Goal: Obtain resource: Obtain resource

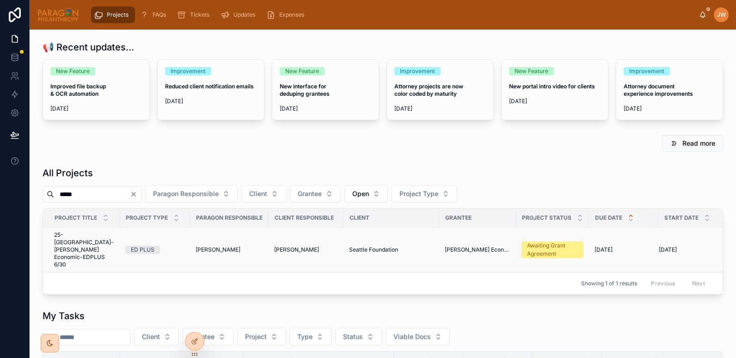
type input "*****"
click at [75, 235] on span "25-[GEOGRAPHIC_DATA]-[PERSON_NAME] Economic-EDPLUS 6/30" at bounding box center [84, 249] width 60 height 37
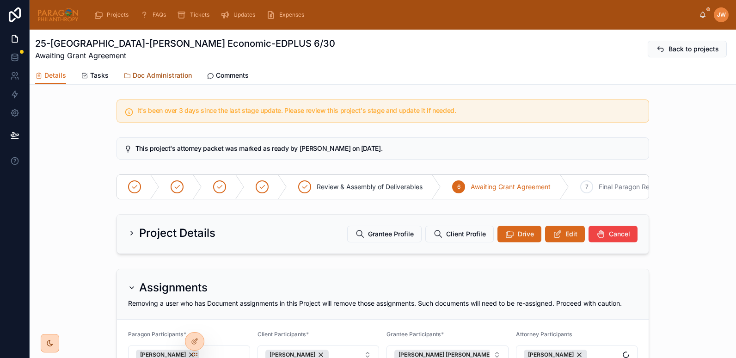
click at [166, 72] on span "Doc Administration" at bounding box center [162, 75] width 59 height 9
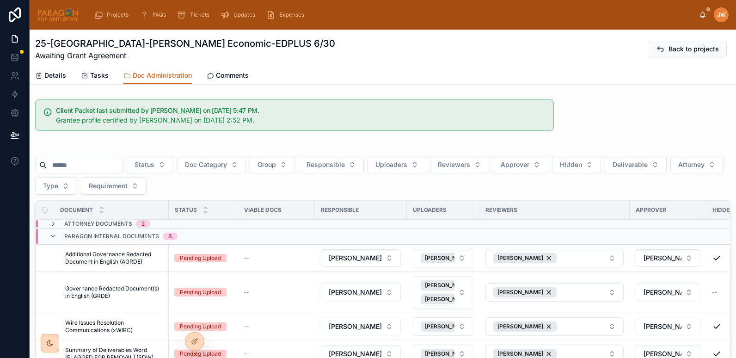
click at [90, 168] on input "text" at bounding box center [85, 165] width 76 height 13
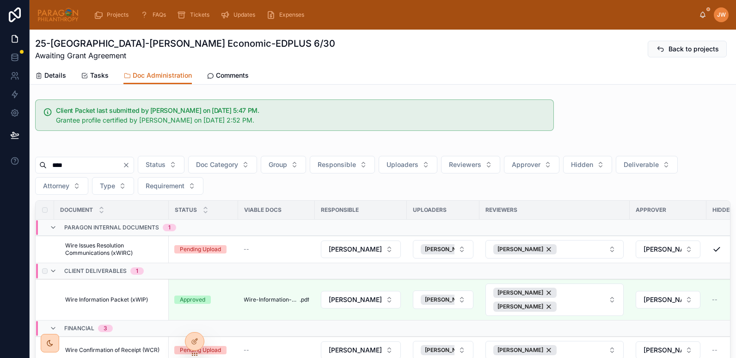
scroll to position [74, 0]
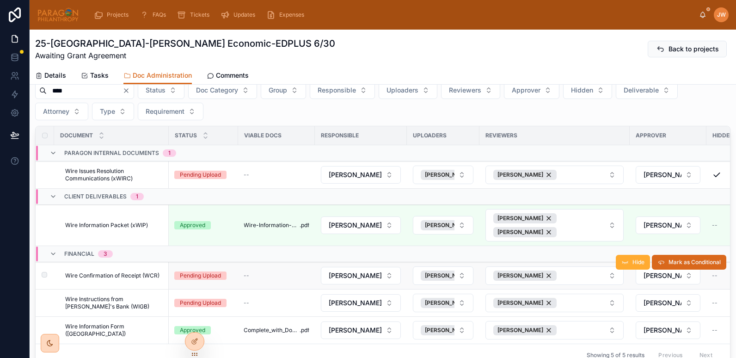
type input "****"
click at [93, 275] on span "Wire Confirmation of Receipt (WCR)" at bounding box center [112, 275] width 94 height 7
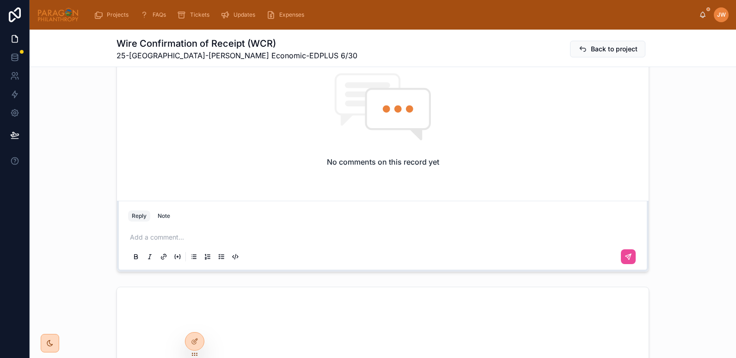
scroll to position [206, 0]
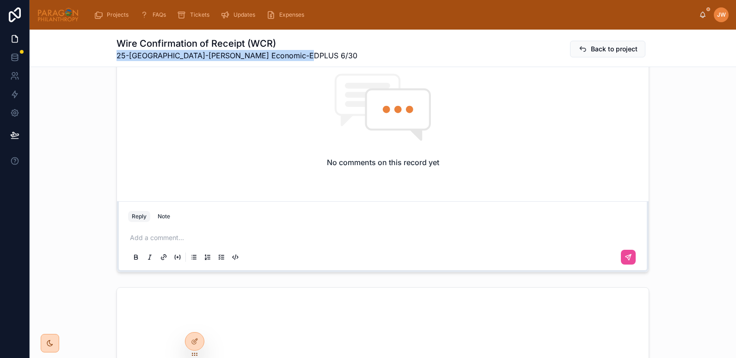
drag, startPoint x: 299, startPoint y: 58, endPoint x: 108, endPoint y: 58, distance: 190.5
click at [108, 58] on div "Wire Confirmation of Receipt (WCR) 25-[GEOGRAPHIC_DATA]-Yalla Rinkeby Economic-…" at bounding box center [383, 48] width 706 height 37
copy span "25-[GEOGRAPHIC_DATA]-[PERSON_NAME] Economic-EDPLUS 6/30"
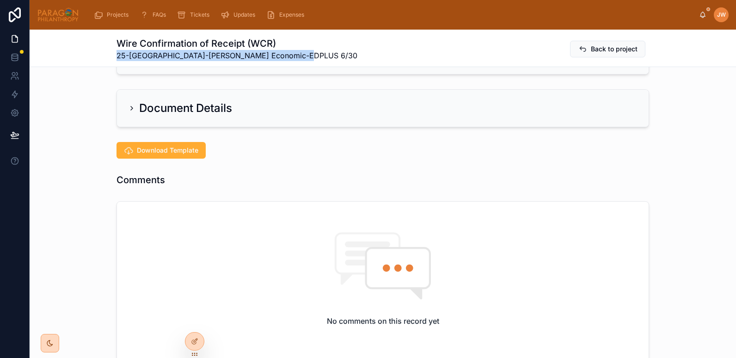
scroll to position [0, 0]
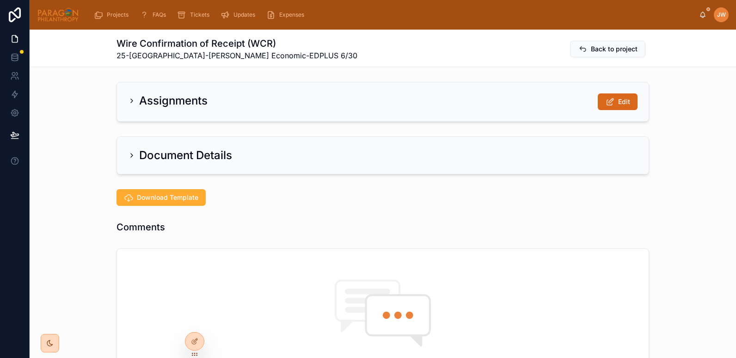
click at [132, 97] on icon at bounding box center [131, 100] width 7 height 7
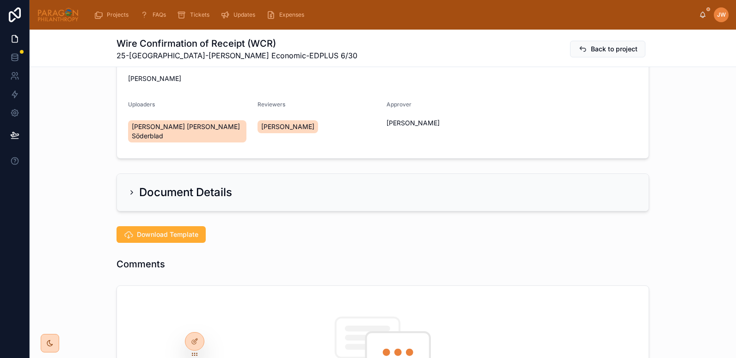
scroll to position [77, 0]
click at [154, 229] on button "Download Template" at bounding box center [160, 234] width 89 height 17
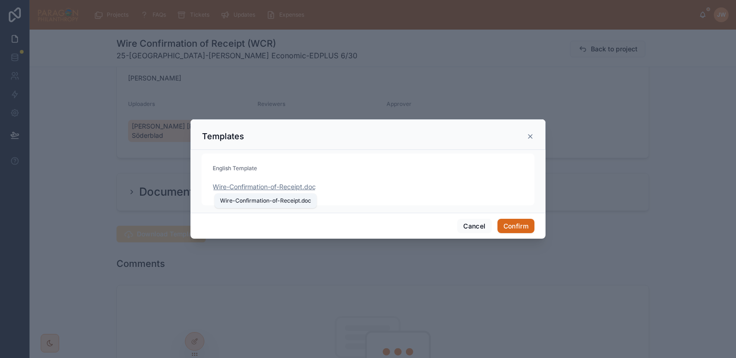
click at [278, 184] on span "Wire-Confirmation-of-Receipt" at bounding box center [258, 186] width 90 height 9
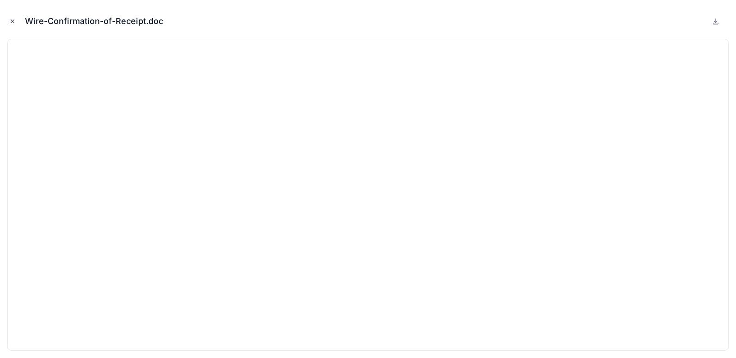
click at [16, 20] on button "Close modal" at bounding box center [12, 21] width 10 height 10
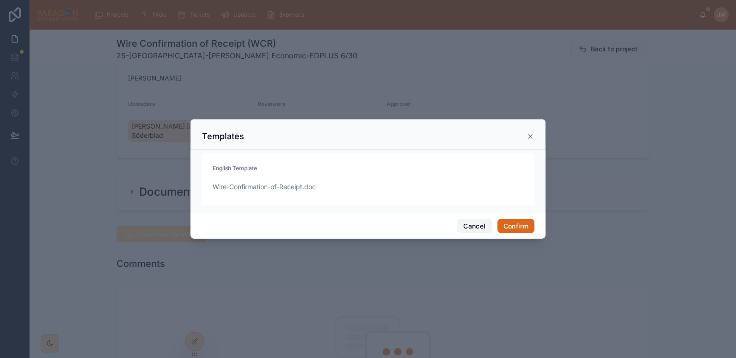
click at [472, 224] on button "Cancel" at bounding box center [474, 226] width 34 height 15
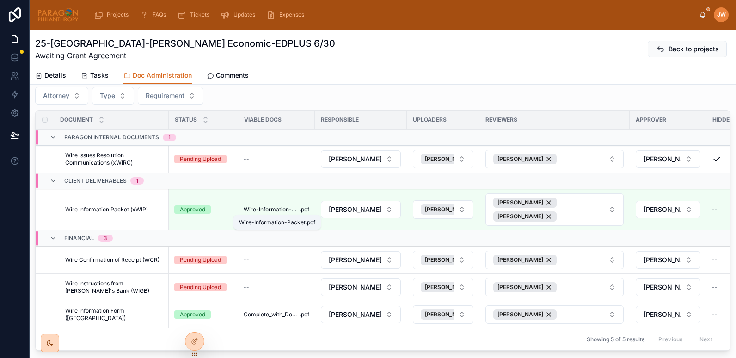
scroll to position [91, 0]
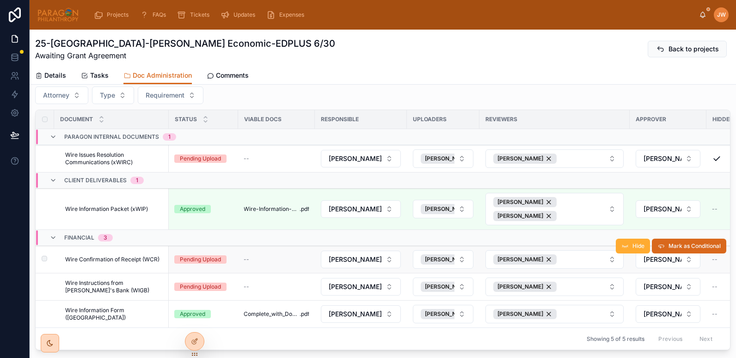
click at [106, 256] on span "Wire Confirmation of Receipt (WCR)" at bounding box center [112, 259] width 94 height 7
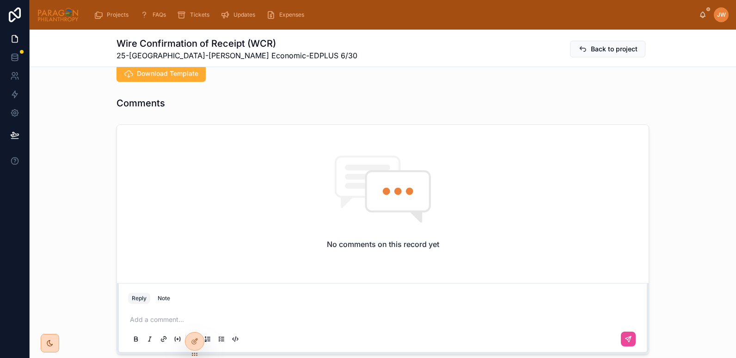
scroll to position [273, 0]
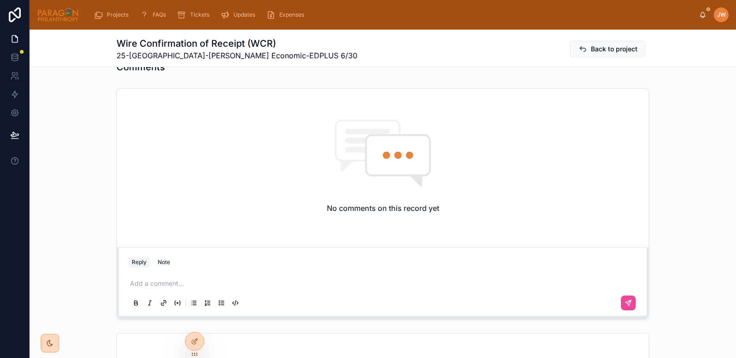
click at [161, 279] on div "Add a comment..." at bounding box center [382, 292] width 509 height 39
click at [151, 279] on p at bounding box center [384, 283] width 509 height 9
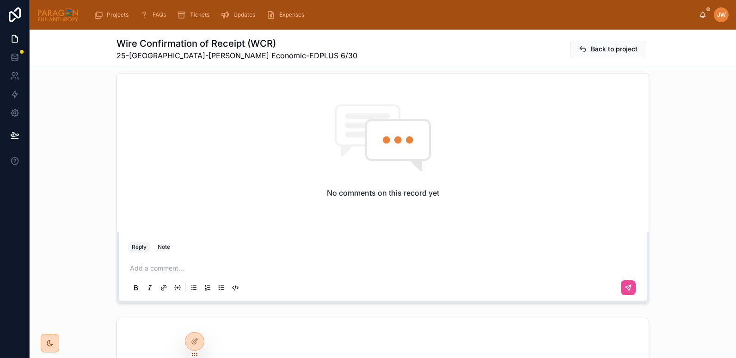
scroll to position [289, 0]
click at [184, 263] on p at bounding box center [384, 267] width 509 height 9
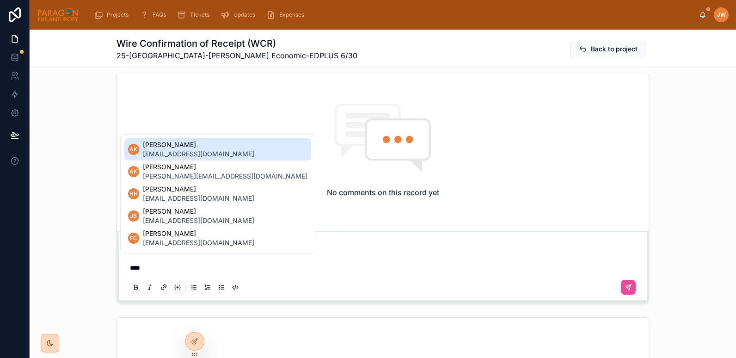
click at [165, 147] on span "Anne Kerwin" at bounding box center [198, 144] width 111 height 9
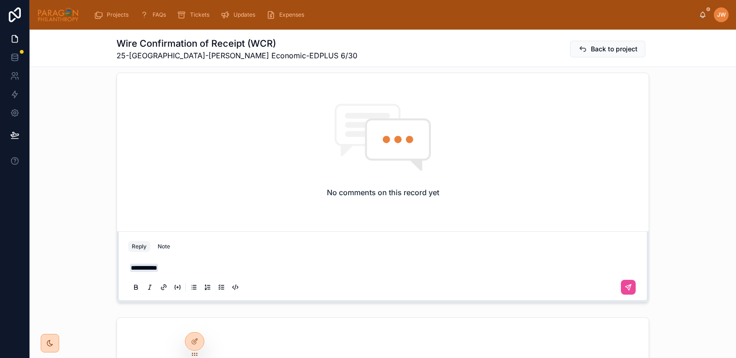
click at [130, 263] on span "**********" at bounding box center [144, 267] width 28 height 8
click at [181, 263] on p "**********" at bounding box center [384, 267] width 509 height 9
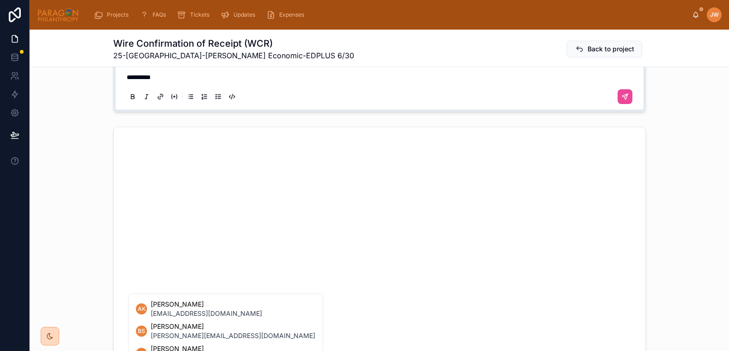
scroll to position [571, 0]
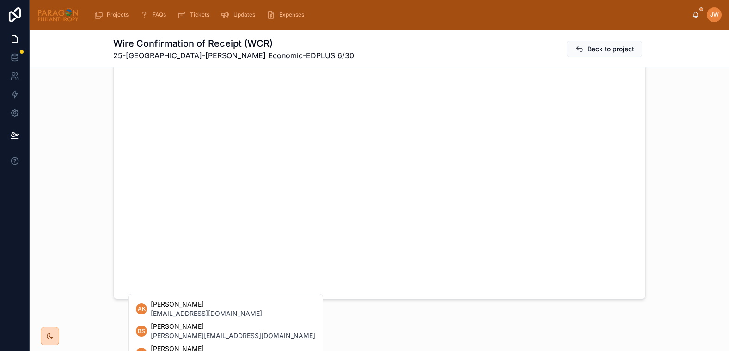
click at [49, 260] on div at bounding box center [379, 166] width 699 height 271
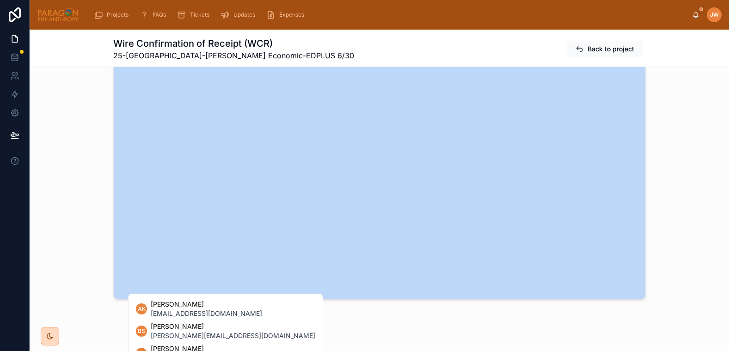
click at [49, 260] on div at bounding box center [379, 166] width 699 height 271
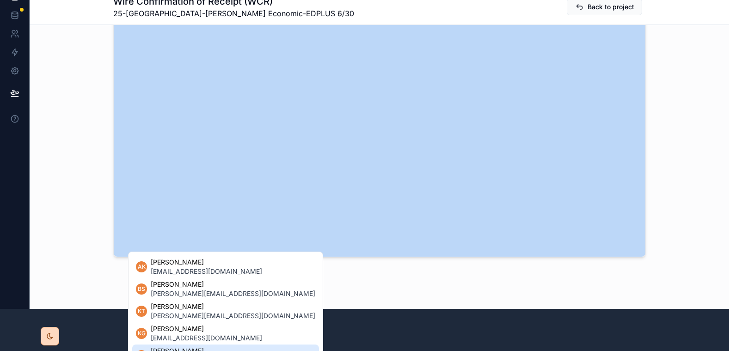
scroll to position [62, 0]
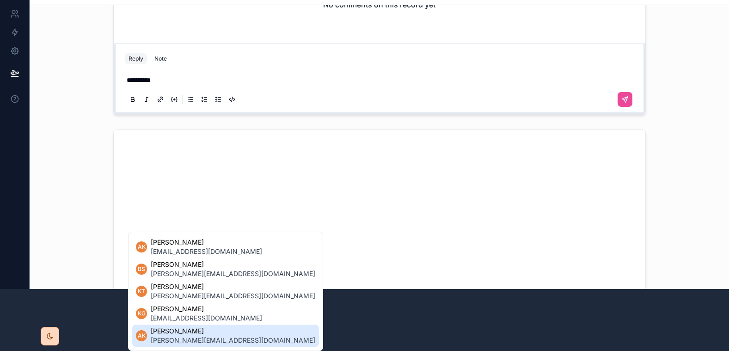
scroll to position [414, 0]
click at [164, 76] on p "**********" at bounding box center [381, 80] width 509 height 9
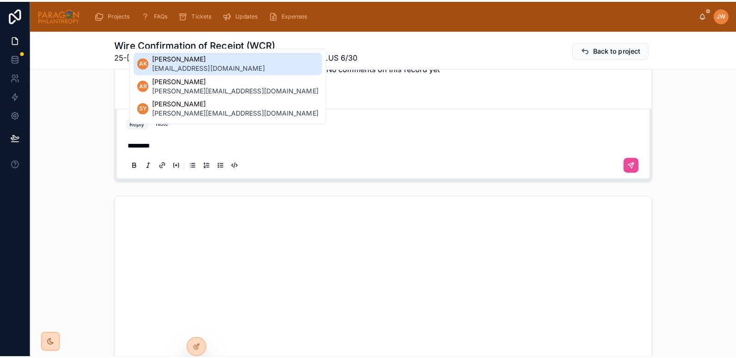
scroll to position [0, 0]
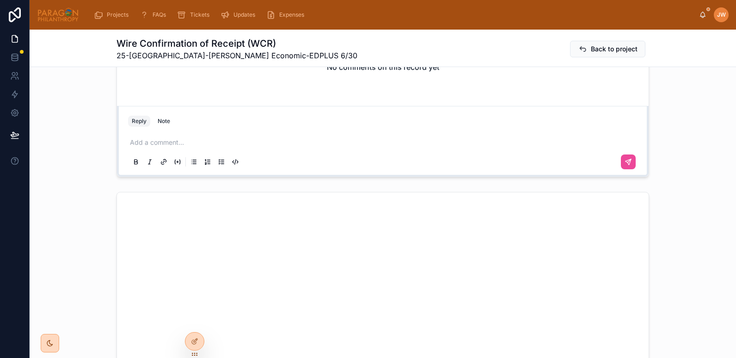
click at [105, 109] on div "No comments on this record yet Reply Note Add a comment..." at bounding box center [383, 62] width 706 height 237
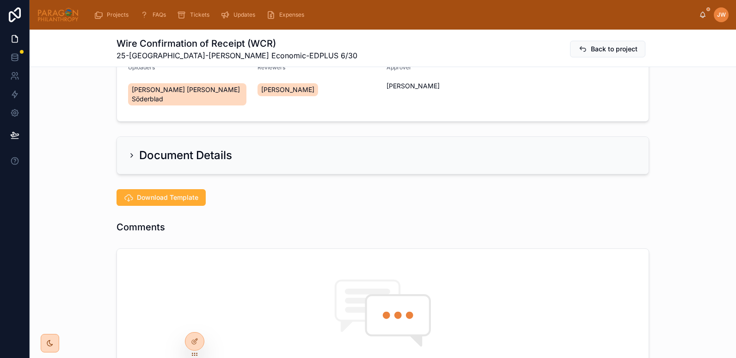
scroll to position [113, 0]
drag, startPoint x: 196, startPoint y: 94, endPoint x: 130, endPoint y: 94, distance: 66.6
click at [130, 94] on div "[PERSON_NAME] [PERSON_NAME] Söderblad" at bounding box center [187, 95] width 118 height 22
copy span "[PERSON_NAME] [PERSON_NAME] Söderblad"
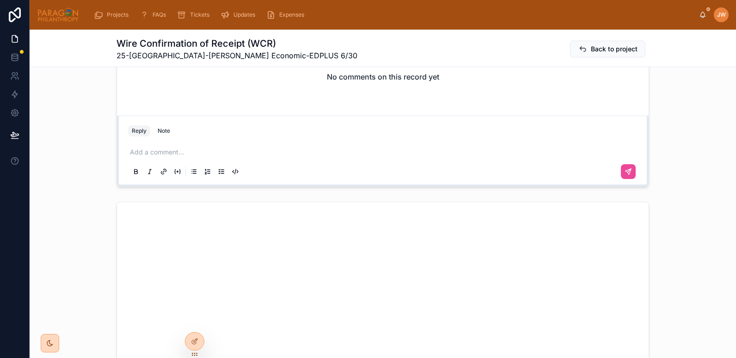
scroll to position [422, 0]
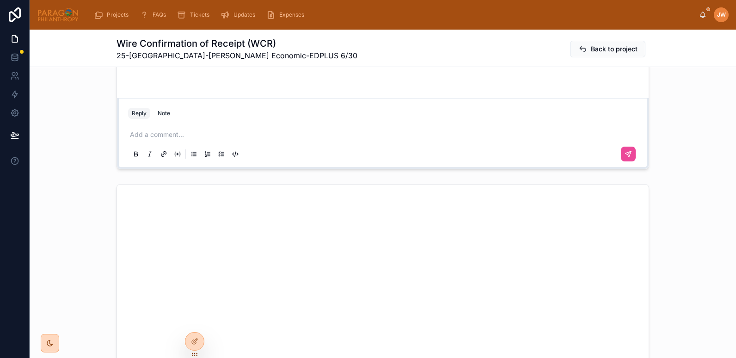
click at [144, 130] on p at bounding box center [384, 134] width 509 height 9
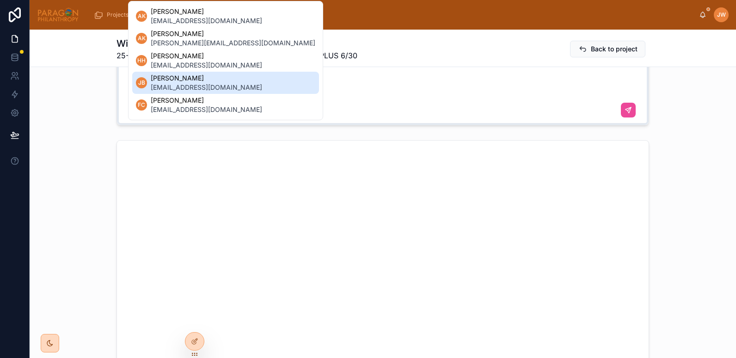
scroll to position [467, 0]
click at [60, 115] on div "Settings" at bounding box center [47, 112] width 32 height 15
click at [81, 147] on div at bounding box center [383, 273] width 706 height 277
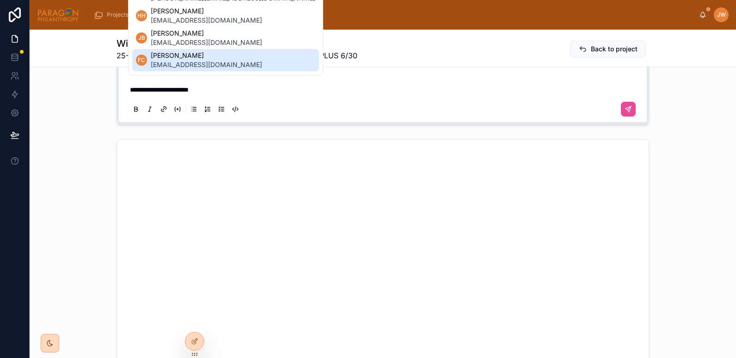
click at [306, 100] on div at bounding box center [382, 109] width 509 height 18
drag, startPoint x: 225, startPoint y: 83, endPoint x: 68, endPoint y: 71, distance: 157.2
click at [68, 71] on div "**********" at bounding box center [383, 9] width 706 height 237
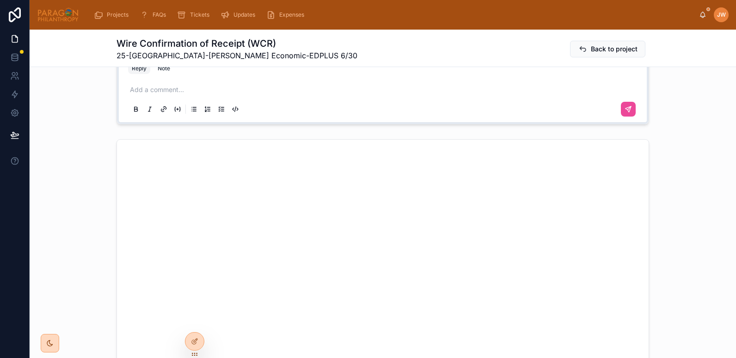
click at [68, 71] on div "No comments on this record yet Reply Note Add a comment..." at bounding box center [383, 9] width 706 height 237
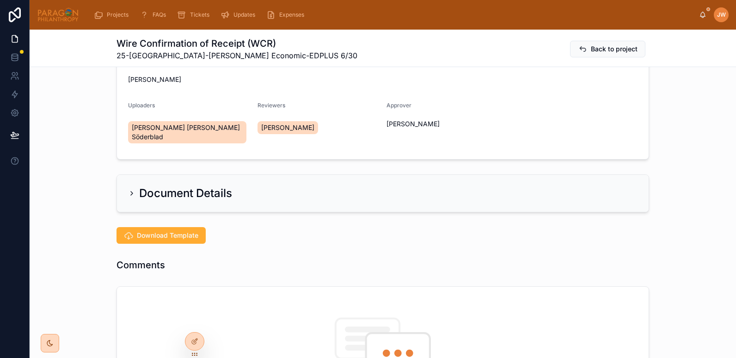
scroll to position [0, 0]
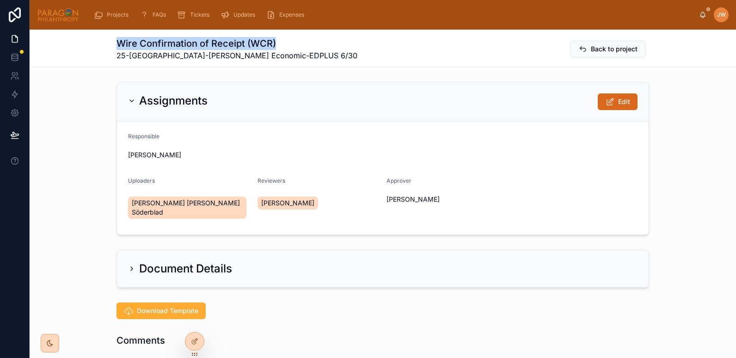
drag, startPoint x: 113, startPoint y: 43, endPoint x: 272, endPoint y: 42, distance: 159.0
click at [272, 42] on h1 "Wire Confirmation of Receipt (WCR)" at bounding box center [236, 43] width 241 height 13
copy h1 "Wire Confirmation of Receipt (WCR)"
click at [593, 46] on span "Back to project" at bounding box center [614, 48] width 47 height 9
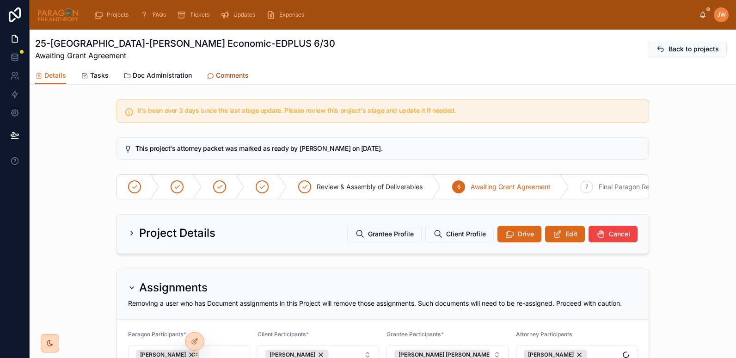
click at [228, 74] on span "Comments" at bounding box center [232, 75] width 33 height 9
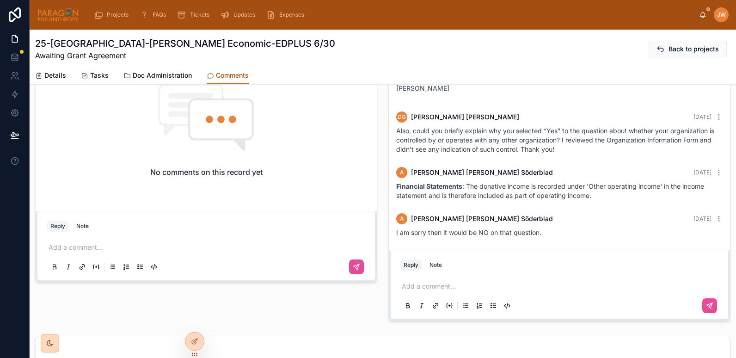
scroll to position [385, 0]
click at [438, 286] on p at bounding box center [561, 286] width 319 height 9
drag, startPoint x: 527, startPoint y: 287, endPoint x: 413, endPoint y: 288, distance: 114.2
click at [413, 288] on p "**********" at bounding box center [561, 286] width 319 height 9
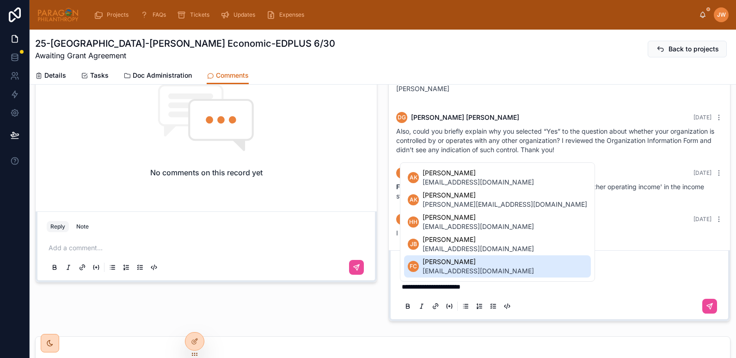
click at [413, 287] on span "**********" at bounding box center [431, 286] width 59 height 6
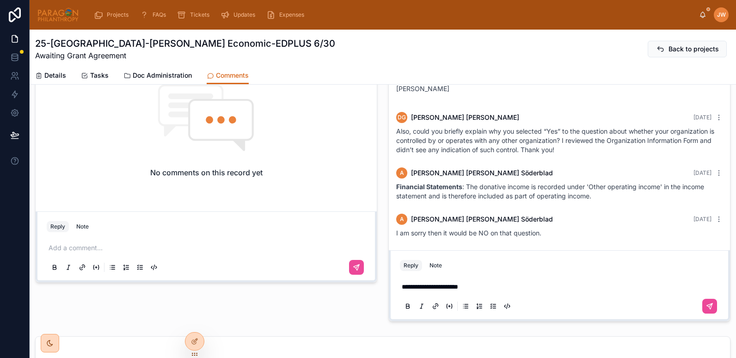
click at [500, 284] on p "**********" at bounding box center [561, 286] width 319 height 9
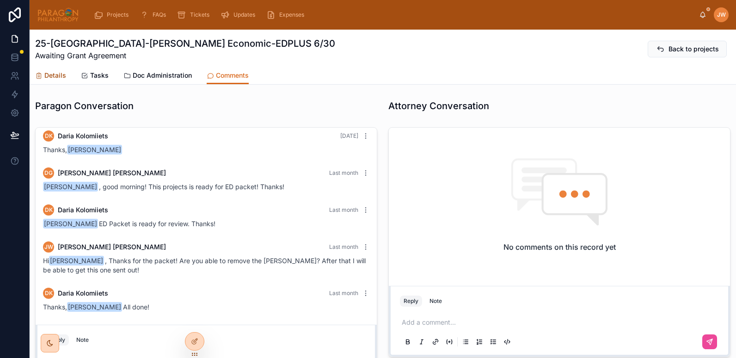
click at [56, 71] on span "Details" at bounding box center [55, 75] width 22 height 9
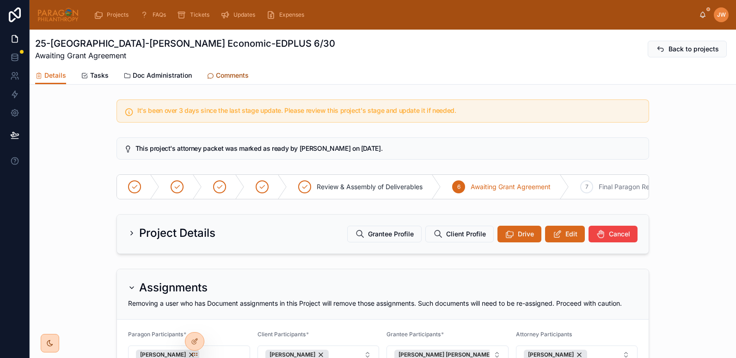
click at [233, 75] on span "Comments" at bounding box center [232, 75] width 33 height 9
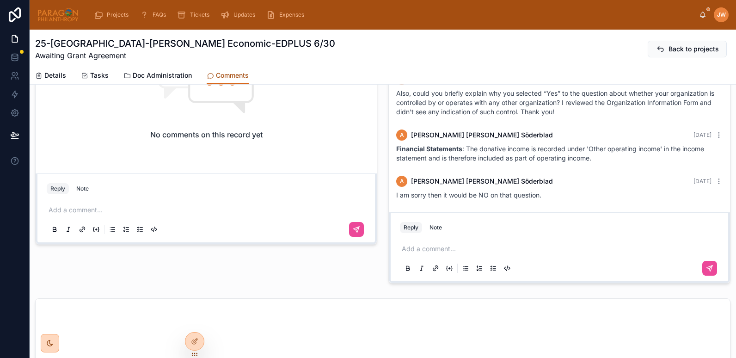
scroll to position [424, 0]
click at [443, 245] on p at bounding box center [561, 247] width 319 height 9
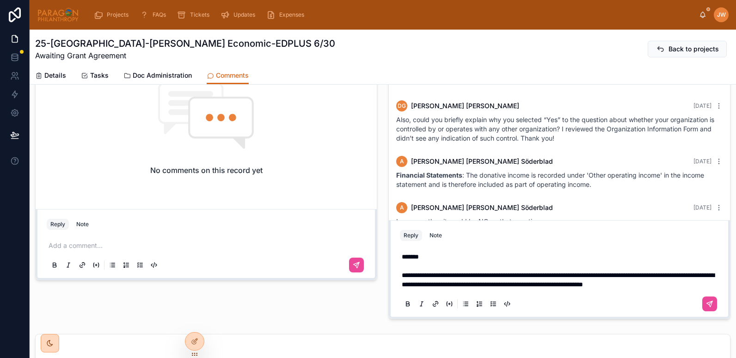
scroll to position [378, 0]
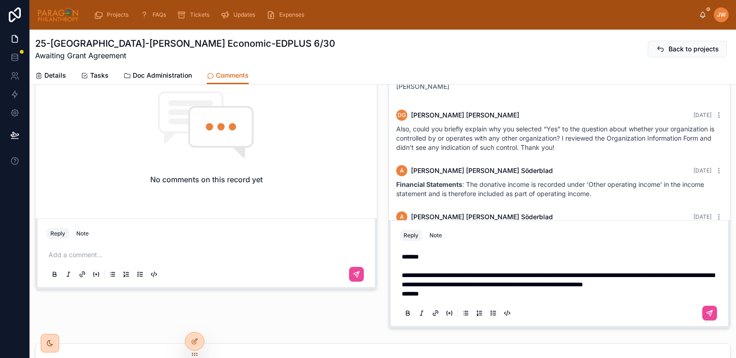
click at [692, 275] on span "**********" at bounding box center [558, 280] width 312 height 16
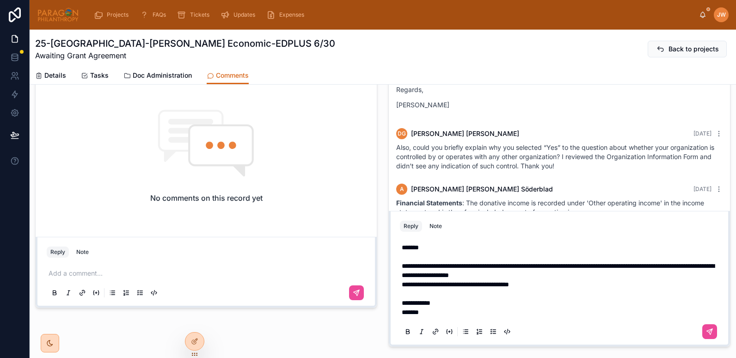
scroll to position [350, 0]
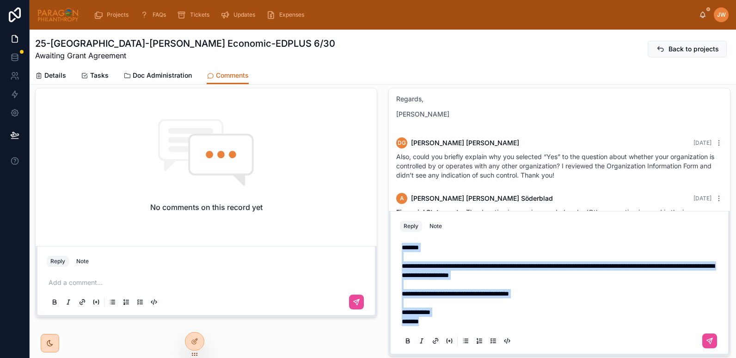
drag, startPoint x: 427, startPoint y: 323, endPoint x: 383, endPoint y: 249, distance: 85.6
click at [383, 249] on div "JW Jessica Watkins 3 months ago Dear AnnKristin, It is a pleasure to be in touc…" at bounding box center [559, 222] width 353 height 276
copy div "**********"
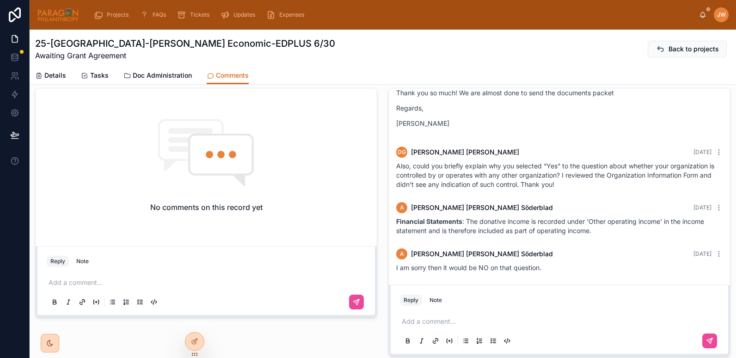
scroll to position [424, 0]
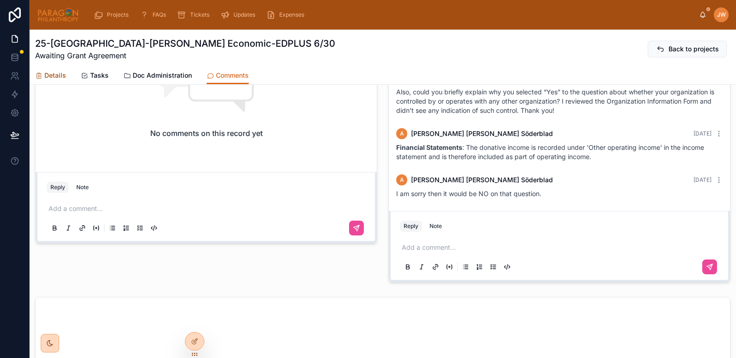
click at [46, 75] on span "Details" at bounding box center [55, 75] width 22 height 9
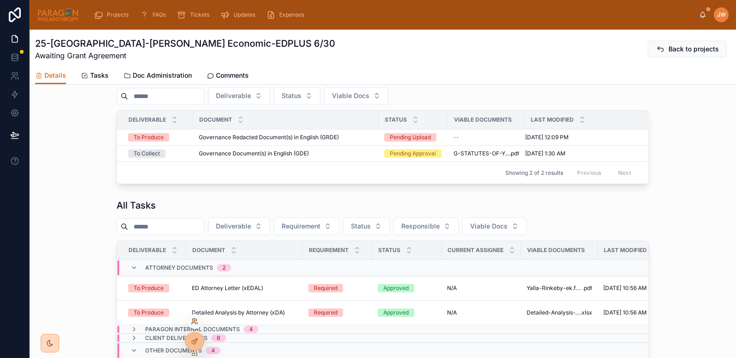
click at [192, 323] on icon at bounding box center [194, 321] width 7 height 7
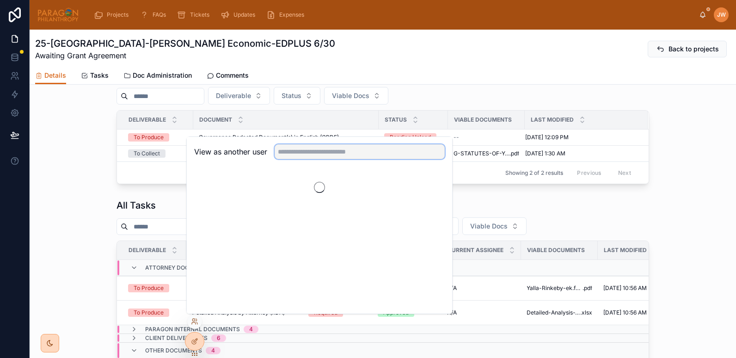
click at [291, 152] on input "text" at bounding box center [360, 151] width 170 height 15
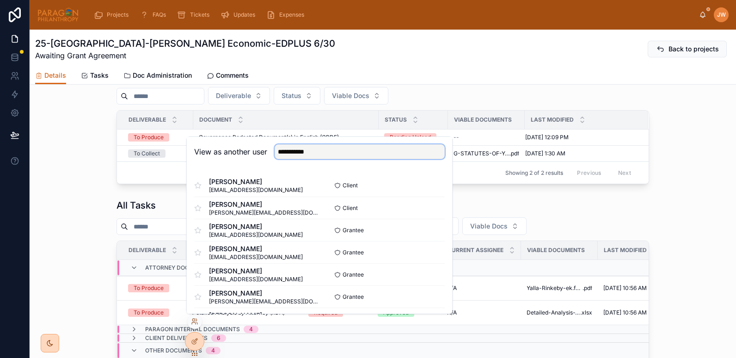
click at [331, 153] on input "**********" at bounding box center [360, 151] width 170 height 15
type input "*"
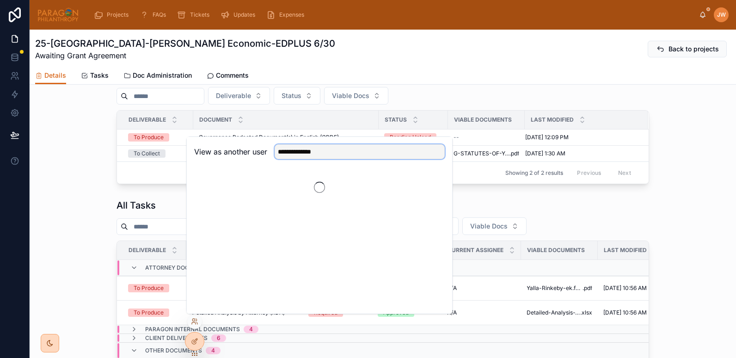
type input "**********"
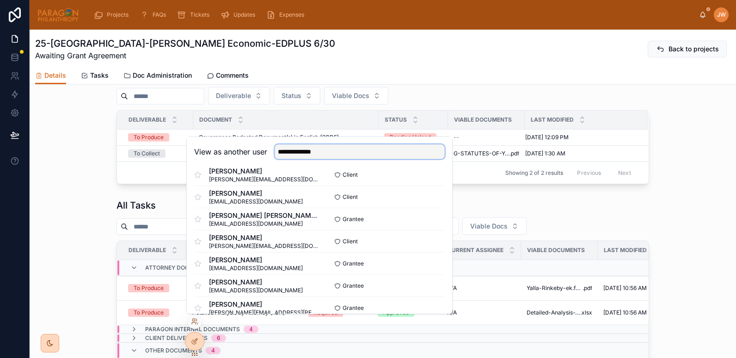
scroll to position [192, 0]
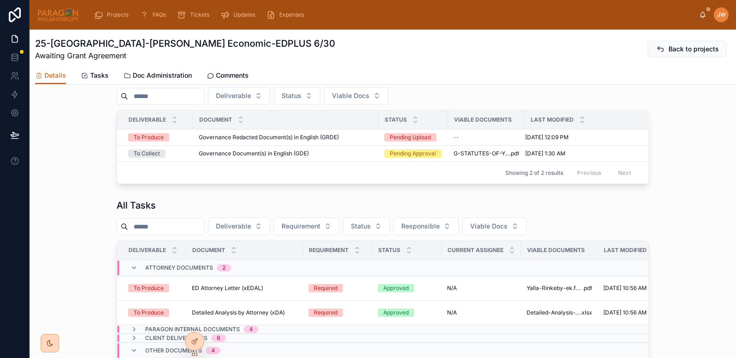
click at [445, 92] on div "My Actionable Tasks Deliverable Status Viable Docs Deliverable Document Status …" at bounding box center [382, 126] width 533 height 116
click at [196, 320] on icon at bounding box center [196, 320] width 1 height 2
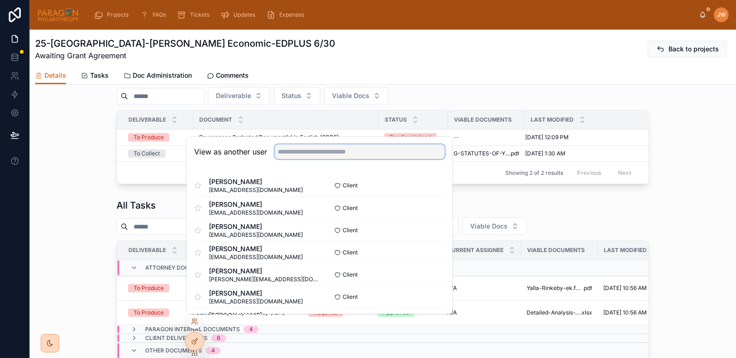
click at [336, 147] on input "text" at bounding box center [360, 151] width 170 height 15
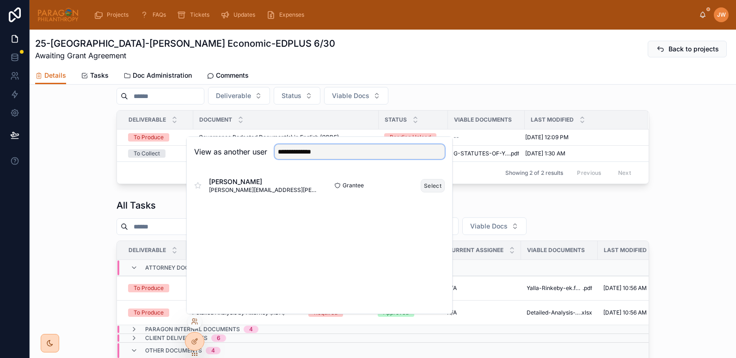
type input "**********"
click at [438, 185] on button "Select" at bounding box center [433, 185] width 24 height 13
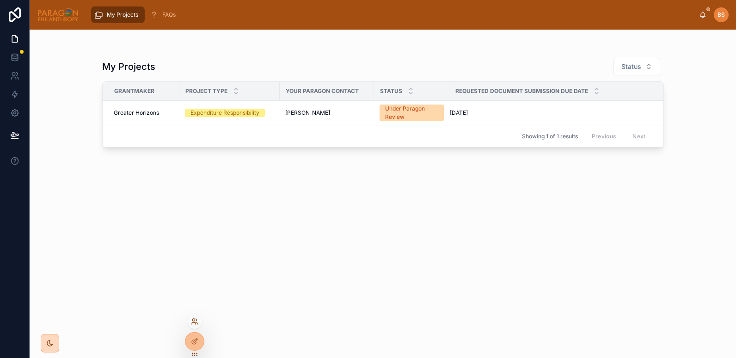
click at [196, 319] on icon at bounding box center [196, 320] width 1 height 2
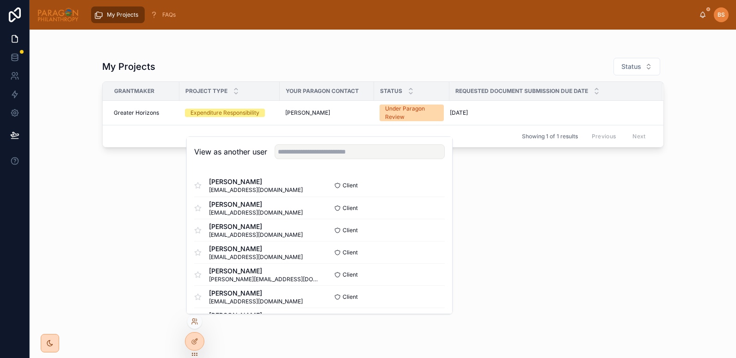
drag, startPoint x: 295, startPoint y: 160, endPoint x: 294, endPoint y: 153, distance: 6.5
click at [294, 153] on div "View as another user" at bounding box center [319, 152] width 265 height 30
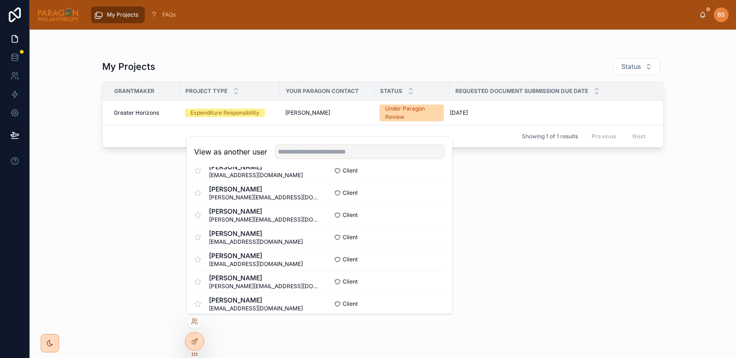
scroll to position [154, 0]
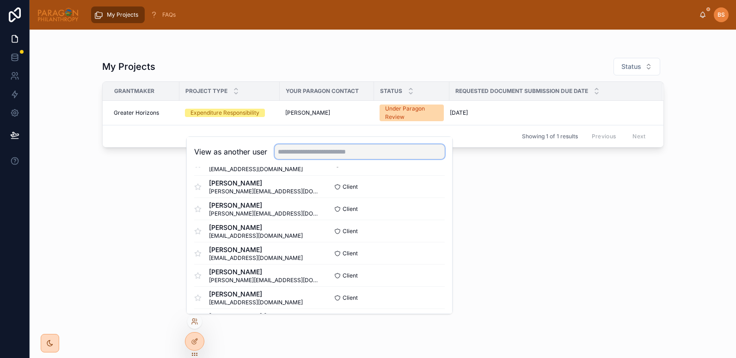
click at [335, 153] on input "text" at bounding box center [360, 151] width 170 height 15
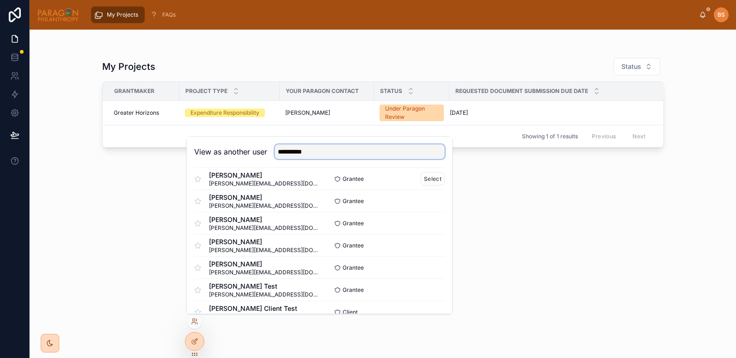
scroll to position [112, 0]
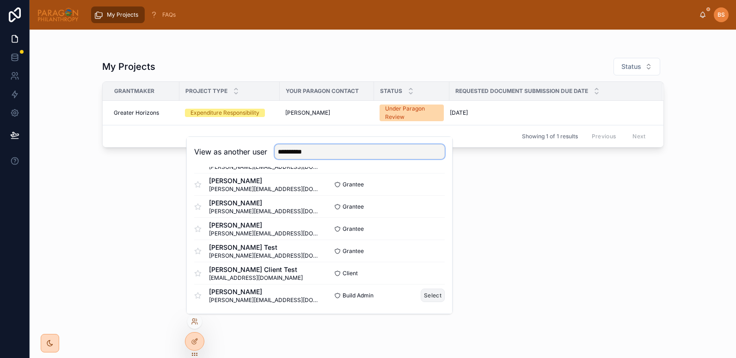
type input "**********"
click at [421, 294] on button "Select" at bounding box center [433, 294] width 24 height 13
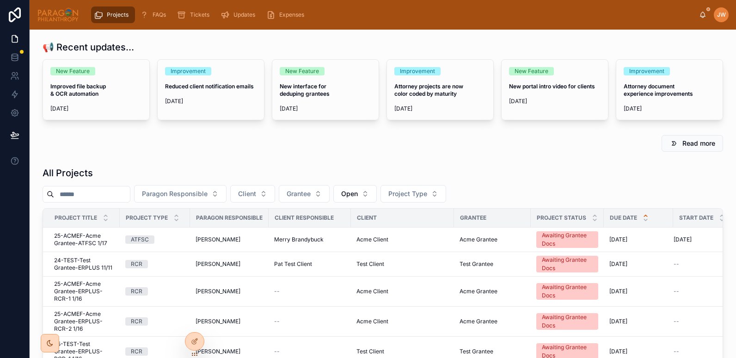
click at [76, 196] on input "text" at bounding box center [92, 194] width 76 height 13
type input "*"
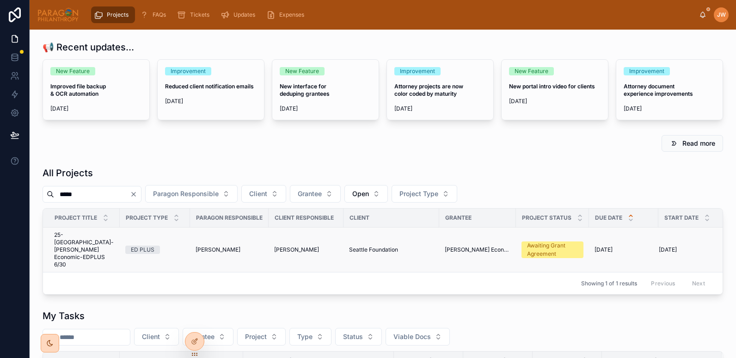
type input "*****"
click at [74, 251] on span "25-[GEOGRAPHIC_DATA]-[PERSON_NAME] Economic-EDPLUS 6/30" at bounding box center [84, 249] width 60 height 37
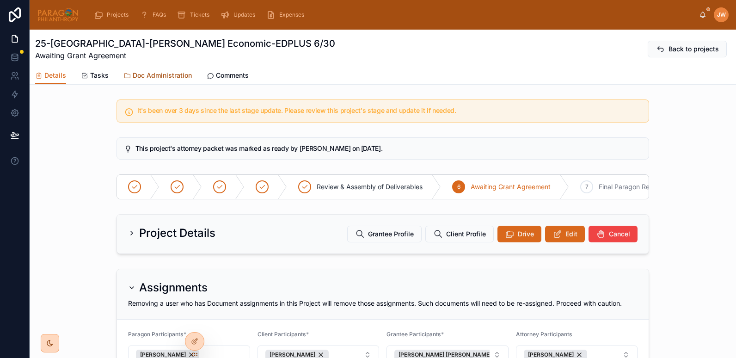
click at [144, 75] on span "Doc Administration" at bounding box center [162, 75] width 59 height 9
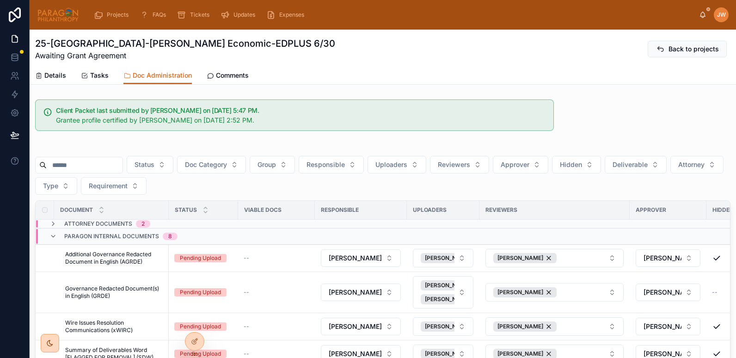
click at [92, 160] on input "text" at bounding box center [85, 165] width 76 height 13
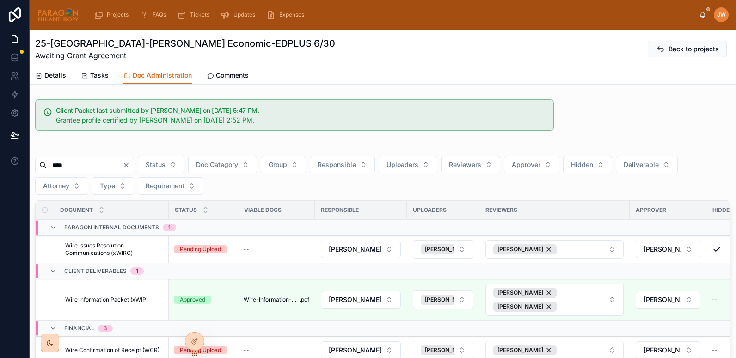
scroll to position [146, 0]
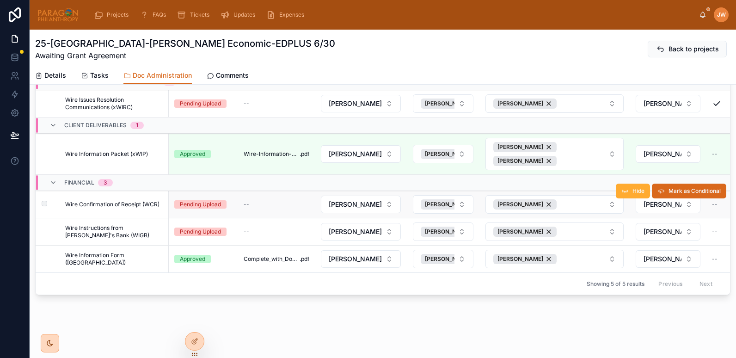
type input "****"
drag, startPoint x: 63, startPoint y: 204, endPoint x: 164, endPoint y: 201, distance: 100.8
click at [164, 201] on td "Wire Confirmation of Receipt (WCR) Wire Confirmation of Receipt (WCR)" at bounding box center [111, 204] width 115 height 27
click at [158, 203] on span "Wire Confirmation of Receipt (WCR)" at bounding box center [112, 204] width 94 height 7
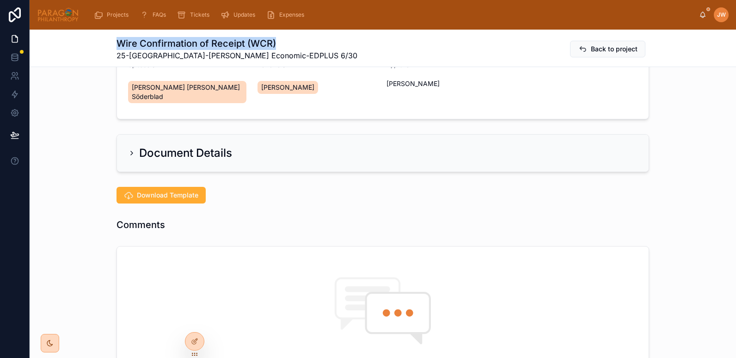
drag, startPoint x: 112, startPoint y: 44, endPoint x: 284, endPoint y: 38, distance: 172.1
click at [284, 38] on div "Wire Confirmation of Receipt (WCR) 25-[GEOGRAPHIC_DATA]-Yalla Rinkeby Economic-…" at bounding box center [383, 48] width 706 height 37
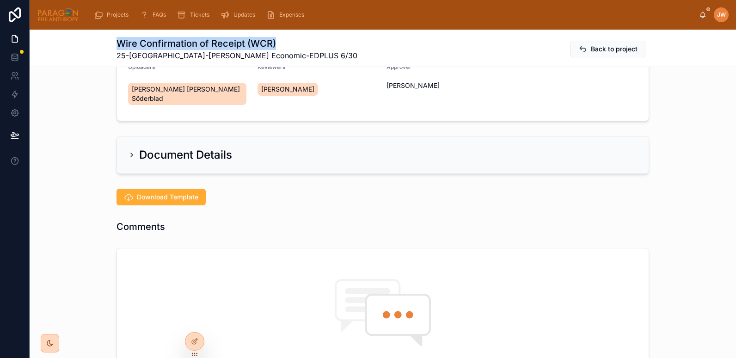
copy h1 "Wire Confirmation of Receipt (WCR)"
